Goal: Transaction & Acquisition: Book appointment/travel/reservation

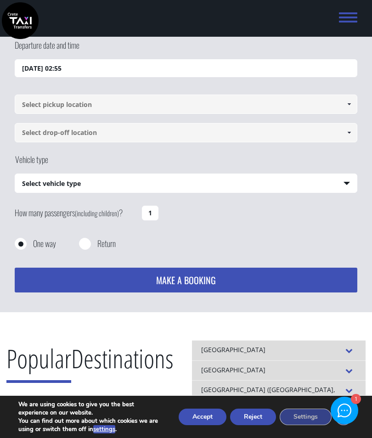
click at [63, 71] on input "13/08/2025 02:55" at bounding box center [186, 68] width 342 height 18
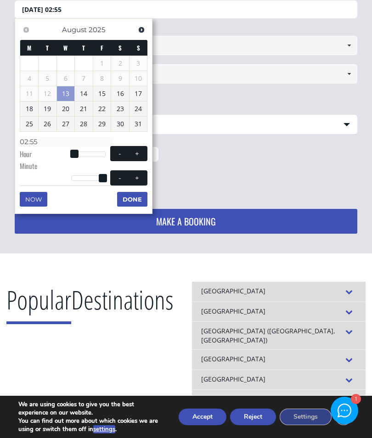
click at [66, 90] on link "13" at bounding box center [66, 93] width 18 height 15
click at [137, 155] on button "+" at bounding box center [137, 153] width 17 height 9
type input "13/08/2025 03:55"
type input "03:55"
click at [141, 156] on button "+" at bounding box center [137, 153] width 17 height 9
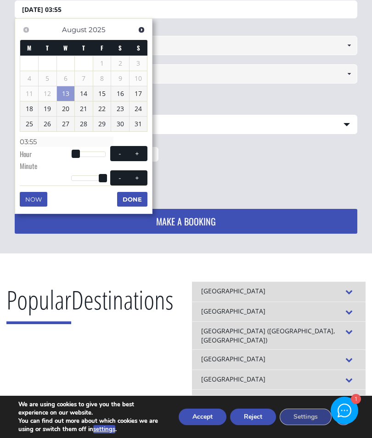
type input "13/08/2025 04:55"
type input "04:55"
click at [138, 154] on span at bounding box center [137, 153] width 7 height 7
type input "13/08/2025 05:55"
type input "05:55"
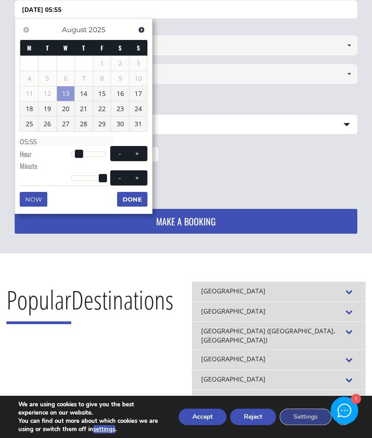
click at [138, 153] on span at bounding box center [137, 153] width 7 height 7
type input "13/08/2025 06:55"
type input "06:55"
click at [136, 152] on span at bounding box center [137, 153] width 7 height 7
type input "13/08/2025 07:55"
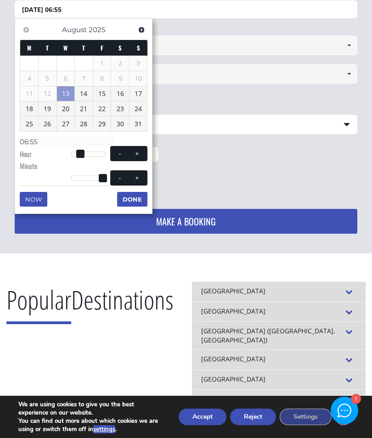
type input "07:55"
click at [136, 152] on span at bounding box center [137, 153] width 7 height 7
type input "13/08/2025 08:55"
type input "08:55"
click at [136, 153] on span at bounding box center [137, 153] width 7 height 7
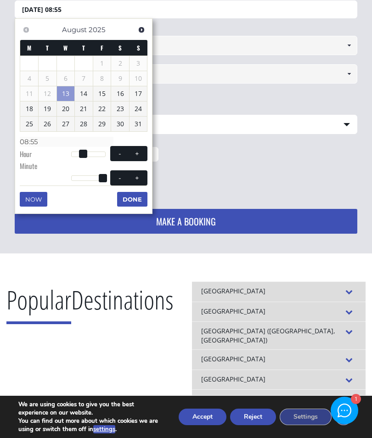
type input "13/08/2025 09:55"
type input "09:55"
click at [183, 151] on div "How many passengers (including children) ? 1" at bounding box center [186, 161] width 342 height 36
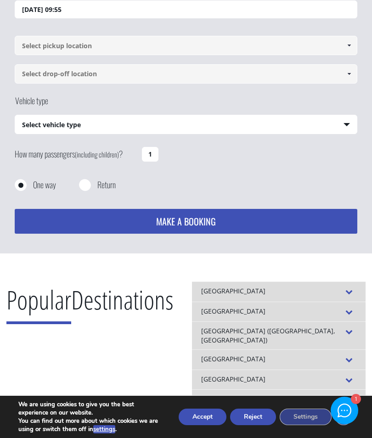
click at [45, 45] on input at bounding box center [186, 45] width 342 height 19
click at [345, 46] on span at bounding box center [348, 45] width 7 height 7
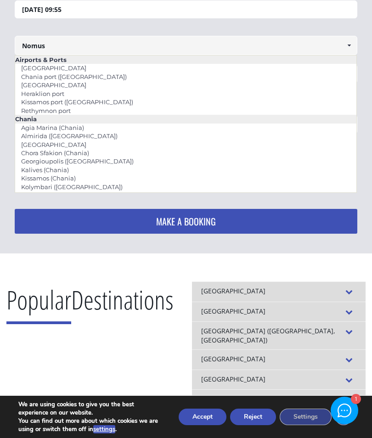
click at [39, 144] on link "[GEOGRAPHIC_DATA]" at bounding box center [53, 144] width 77 height 13
type input "[GEOGRAPHIC_DATA]"
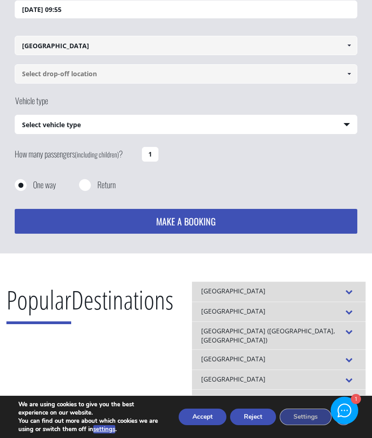
click at [51, 73] on input at bounding box center [186, 73] width 342 height 19
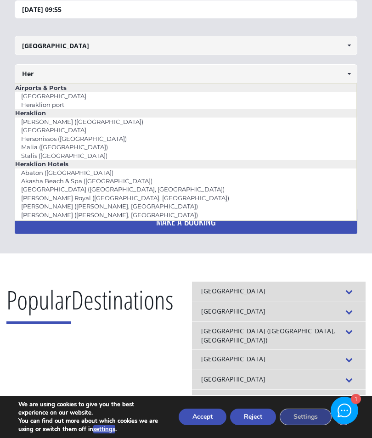
click at [29, 128] on link "[GEOGRAPHIC_DATA]" at bounding box center [53, 129] width 77 height 13
type input "[GEOGRAPHIC_DATA]"
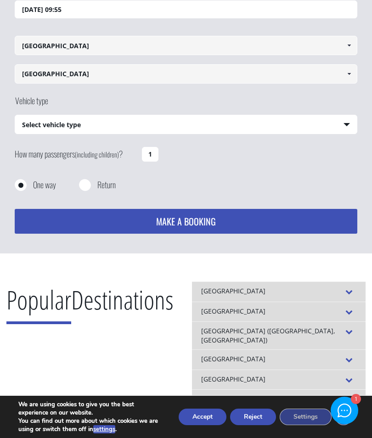
click at [37, 123] on select "Select vehicle type Taxi (4 passengers) Mercedes E Class Mini Van (7 passengers…" at bounding box center [185, 124] width 341 height 19
select select "540"
click at [87, 184] on input "Return" at bounding box center [84, 185] width 11 height 11
radio input "true"
type input "[GEOGRAPHIC_DATA]"
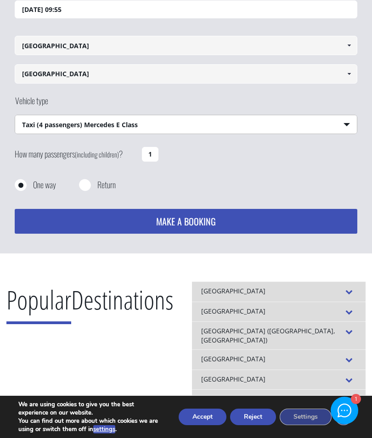
type input "[GEOGRAPHIC_DATA]"
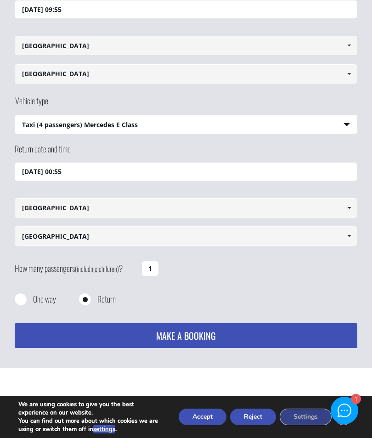
click at [151, 268] on input "1" at bounding box center [150, 268] width 17 height 15
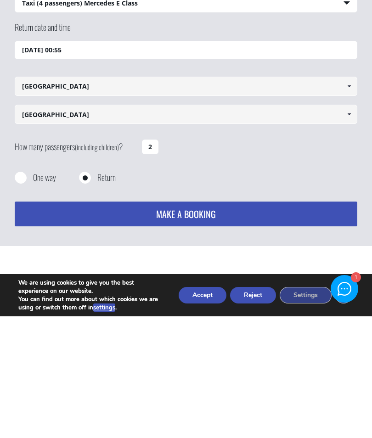
type input "2"
click at [169, 323] on button "MAKE A BOOKING" at bounding box center [186, 335] width 342 height 25
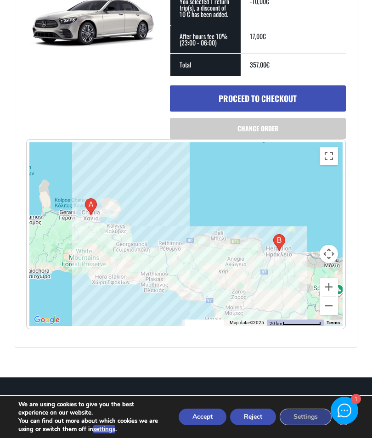
scroll to position [447, 0]
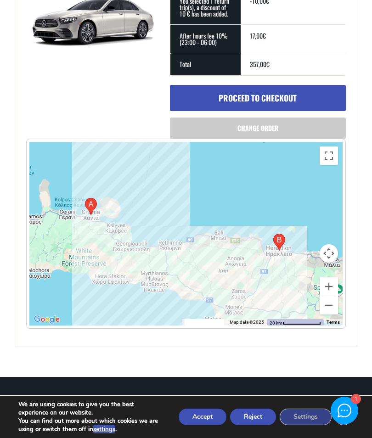
click at [196, 425] on button "Accept" at bounding box center [202, 416] width 48 height 17
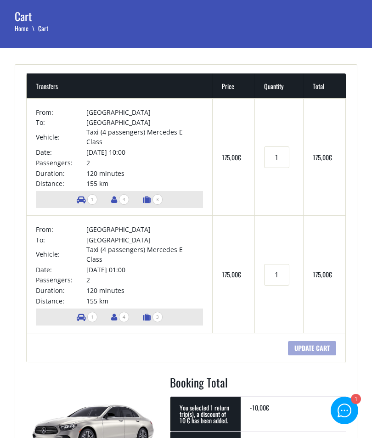
scroll to position [36, 0]
